Goal: Obtain resource: Download file/media

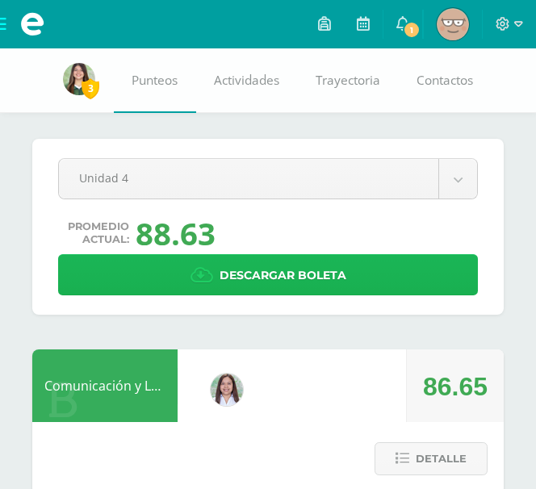
click at [254, 280] on span "Descargar boleta" at bounding box center [282, 276] width 127 height 40
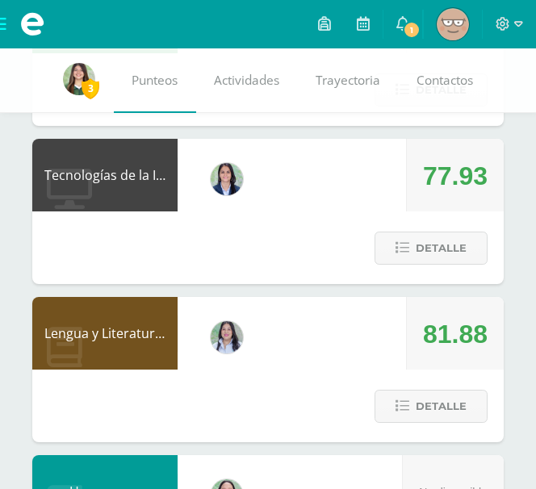
scroll to position [369, 0]
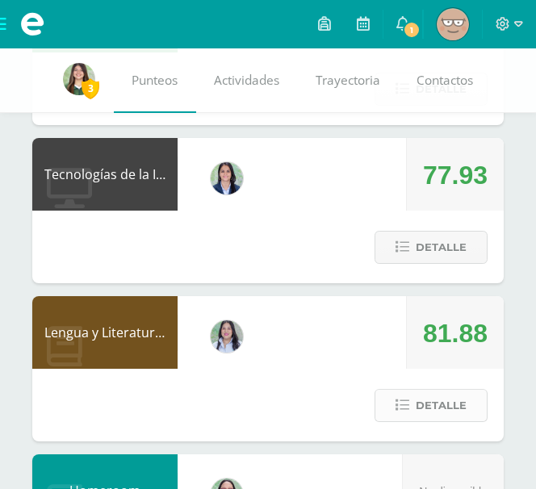
click at [429, 410] on span "Detalle" at bounding box center [440, 405] width 51 height 30
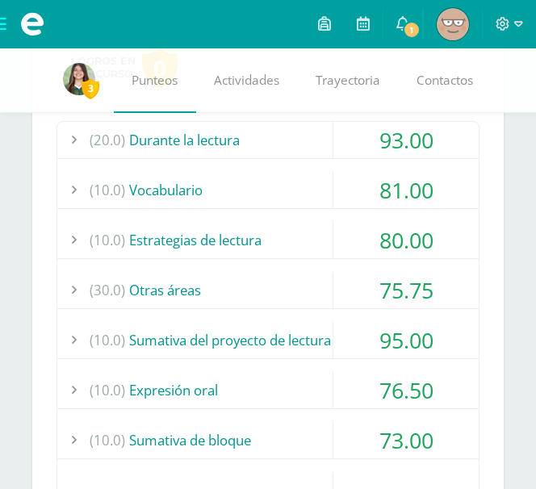
scroll to position [786, 0]
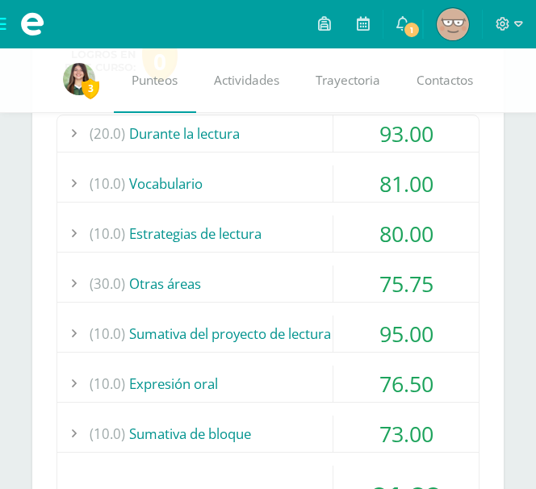
click at [311, 276] on div "(30.0) Otras áreas" at bounding box center [267, 283] width 421 height 36
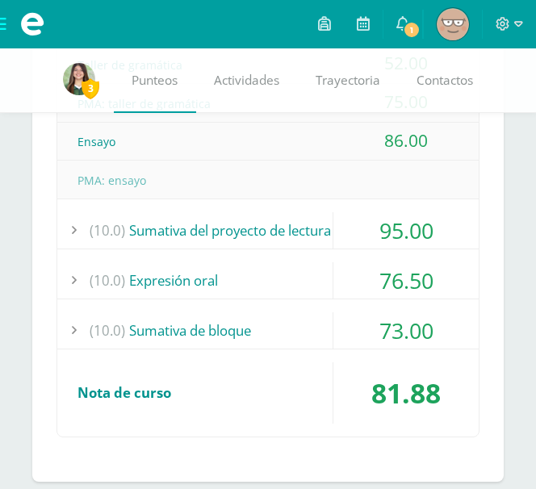
scroll to position [1169, 0]
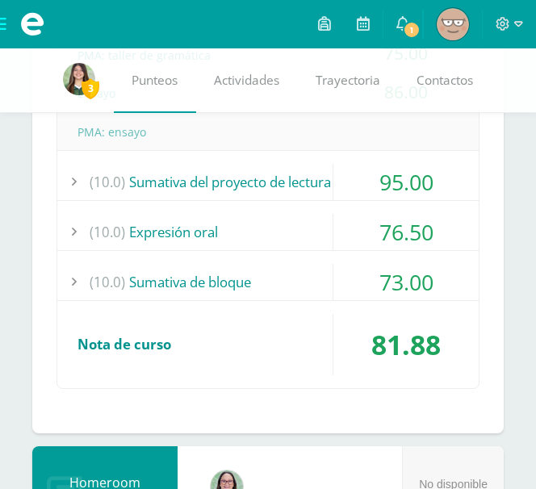
drag, startPoint x: 269, startPoint y: 236, endPoint x: 346, endPoint y: 214, distance: 79.9
click at [350, 214] on div "(10.0) Expresión oral 76.50" at bounding box center [267, 232] width 421 height 37
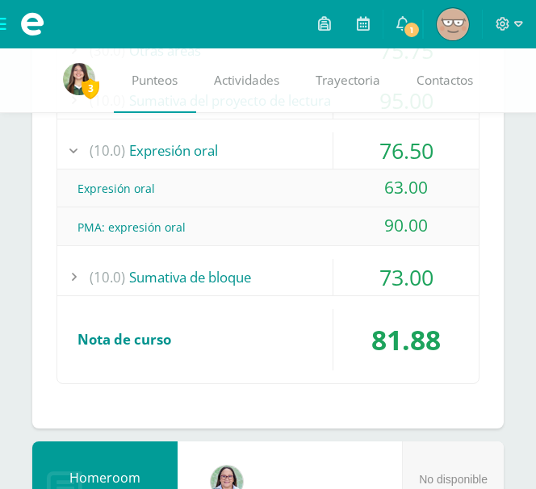
scroll to position [977, 0]
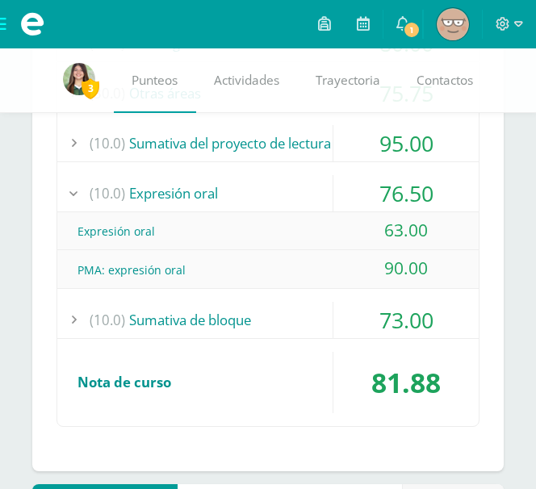
click at [278, 199] on div "(10.0) Expresión oral" at bounding box center [267, 193] width 421 height 36
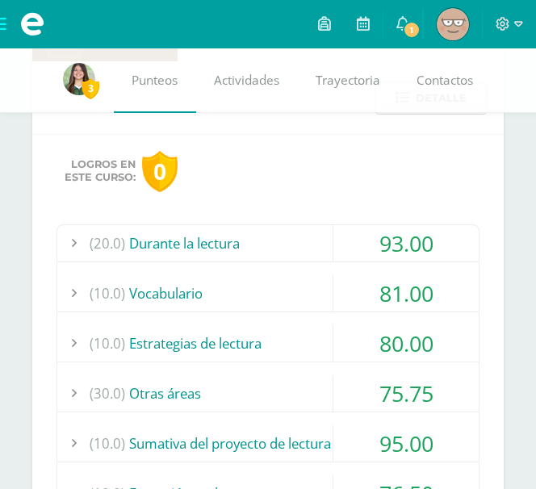
scroll to position [686, 0]
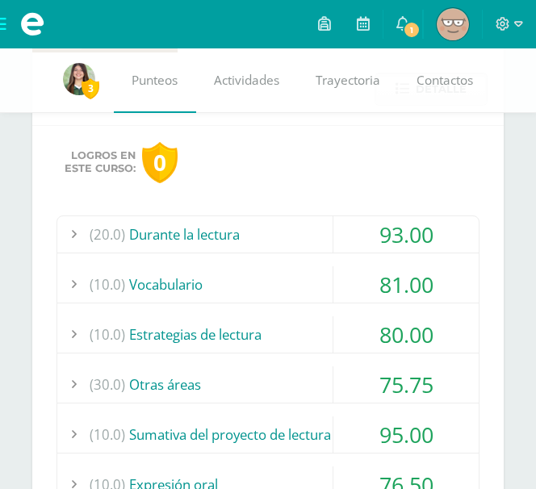
click at [255, 326] on div "(10.0) Estrategias de lectura" at bounding box center [267, 334] width 421 height 36
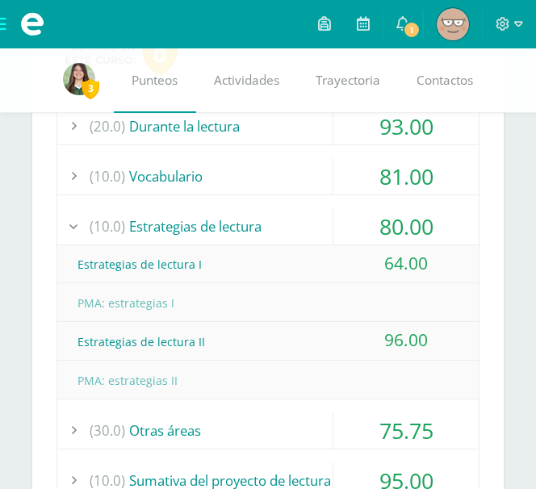
scroll to position [858, 0]
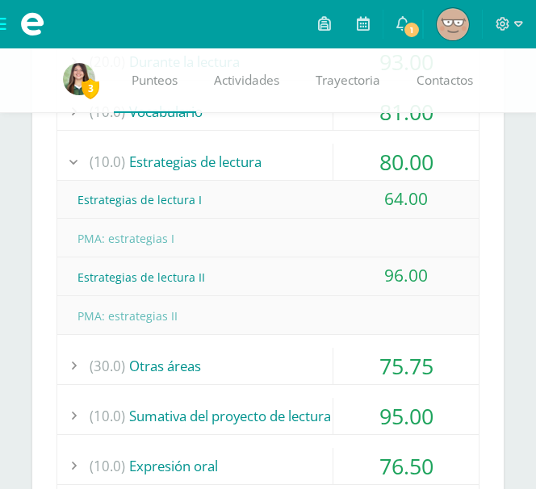
click at [246, 364] on div "(30.0) Otras áreas" at bounding box center [267, 366] width 421 height 36
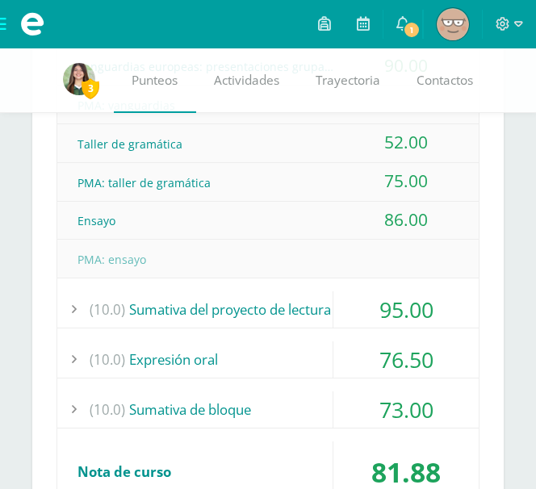
scroll to position [1042, 0]
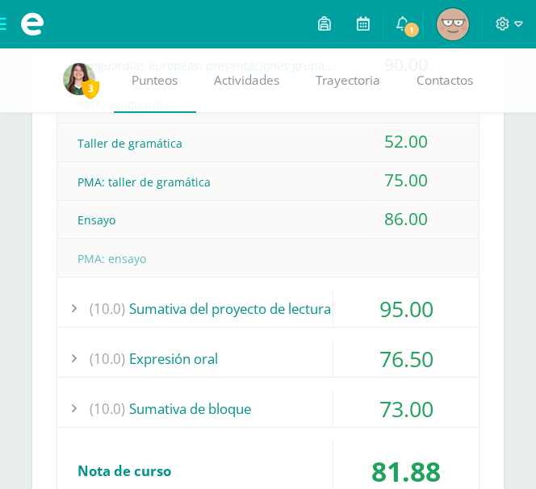
click at [262, 317] on div "(10.0) Sumativa del proyecto de lectura" at bounding box center [267, 308] width 421 height 36
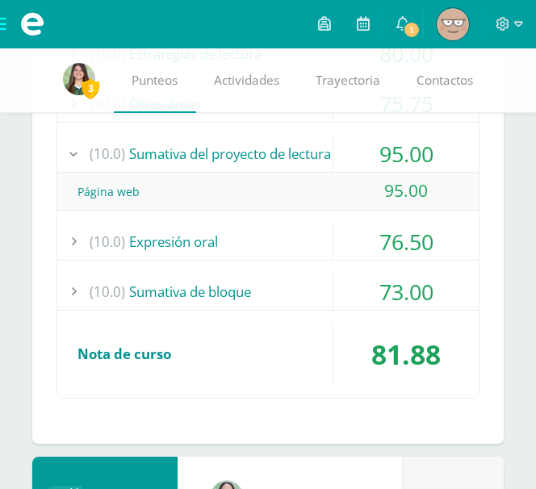
scroll to position [966, 0]
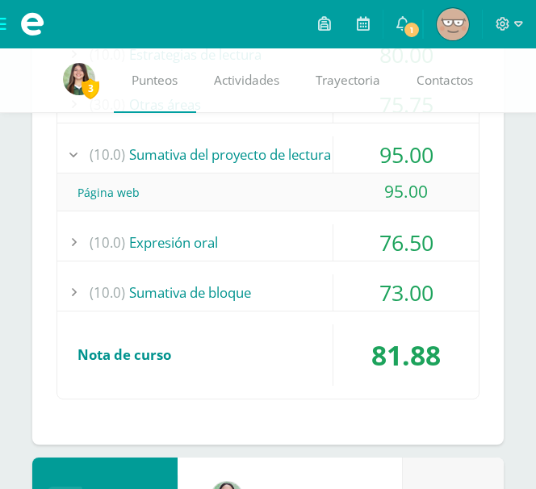
click at [310, 243] on div "(10.0) Expresión oral" at bounding box center [267, 242] width 421 height 36
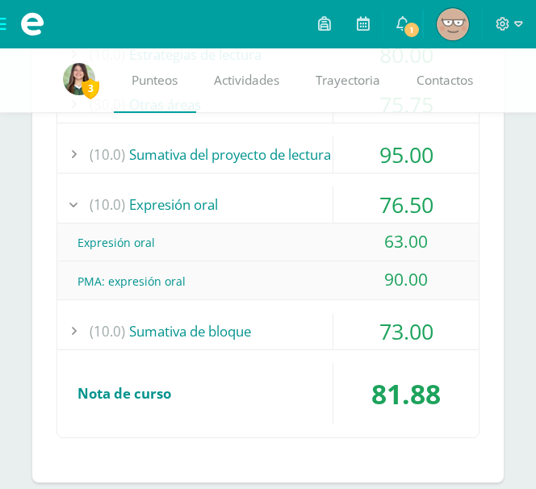
click at [277, 203] on div "(10.0) Expresión oral" at bounding box center [267, 204] width 421 height 36
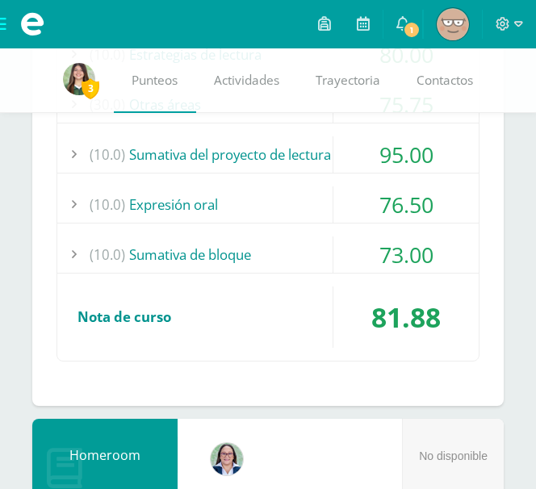
click at [305, 248] on div "(10.0) Sumativa de bloque" at bounding box center [267, 254] width 421 height 36
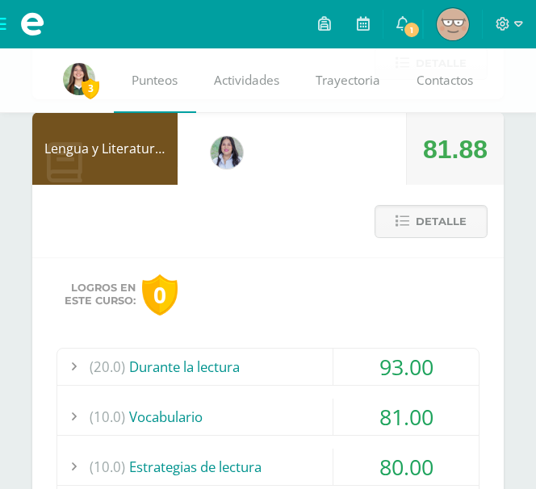
scroll to position [550, 0]
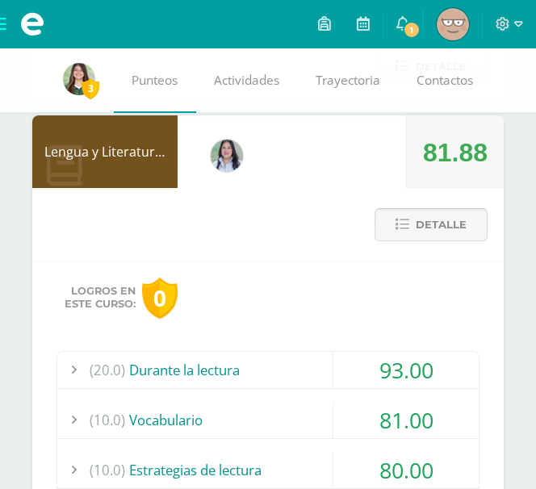
click at [440, 218] on span "Detalle" at bounding box center [440, 225] width 51 height 30
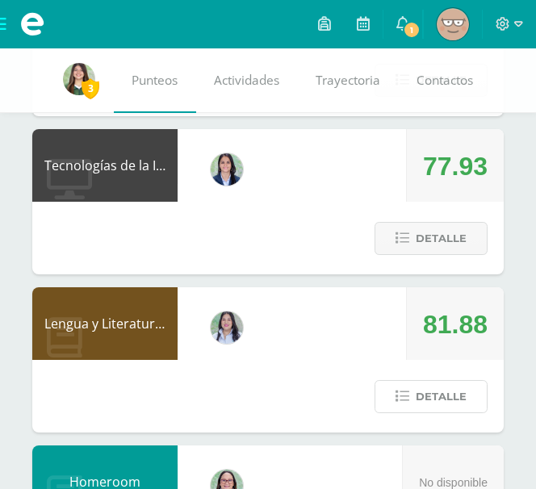
scroll to position [377, 0]
